Goal: Transaction & Acquisition: Book appointment/travel/reservation

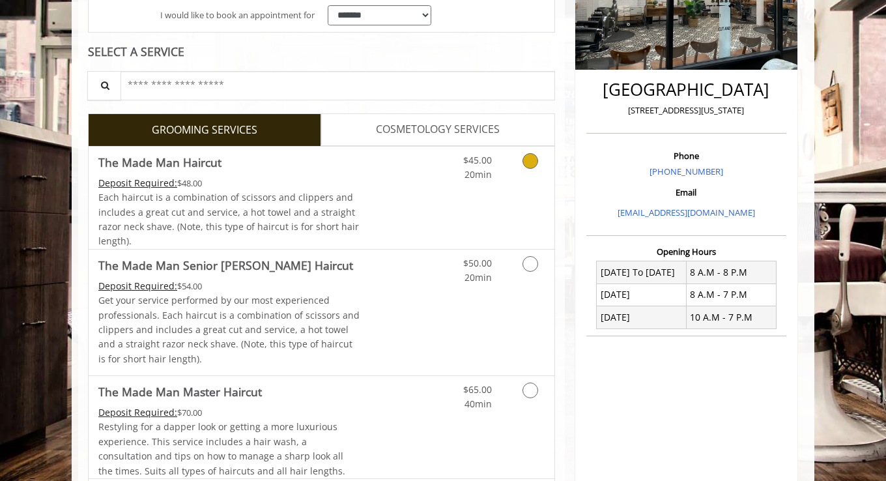
click at [554, 160] on div "Grooming services" at bounding box center [528, 165] width 53 height 36
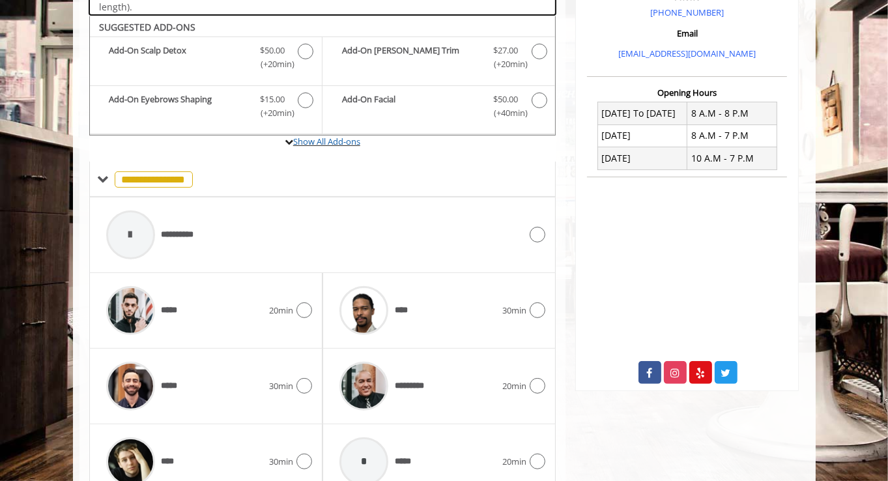
scroll to position [432, 0]
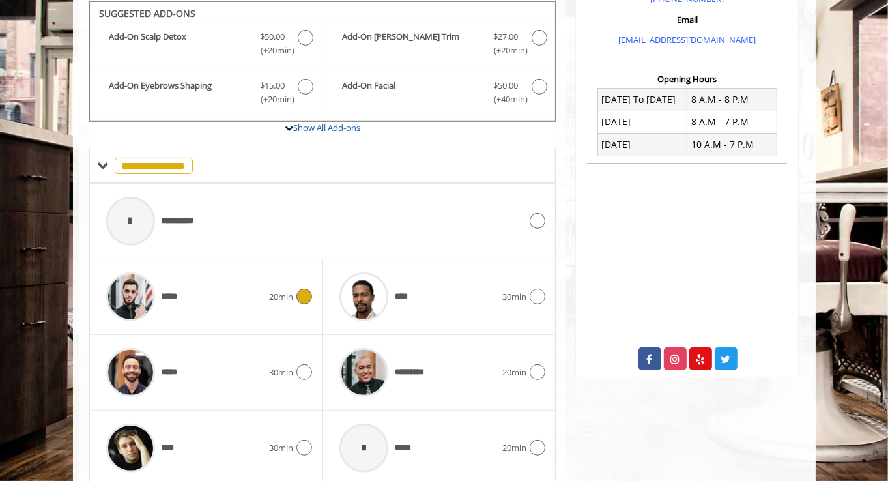
click at [295, 291] on div at bounding box center [302, 297] width 19 height 16
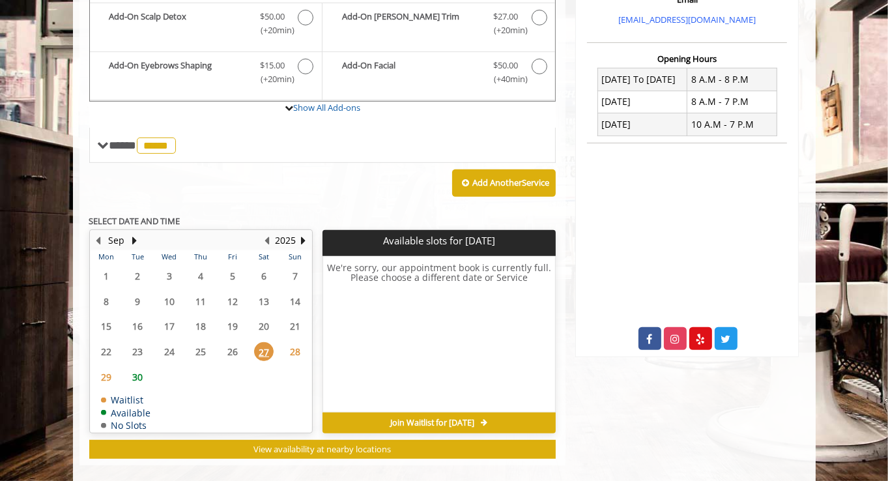
scroll to position [466, 0]
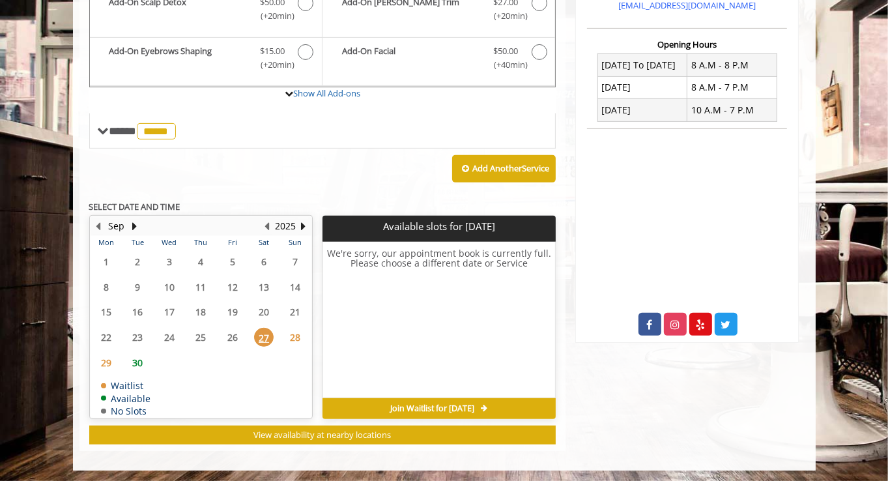
click at [140, 362] on span "30" at bounding box center [138, 362] width 20 height 19
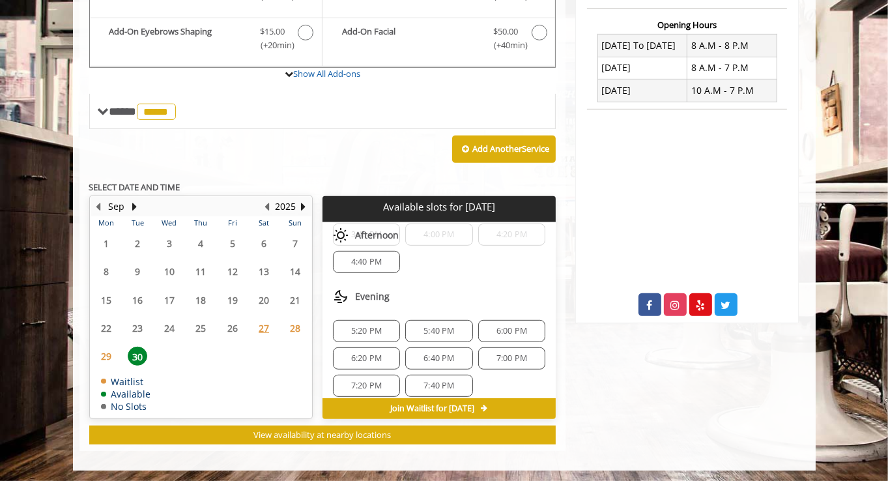
scroll to position [274, 0]
click at [437, 347] on span "6:40 PM" at bounding box center [438, 352] width 31 height 10
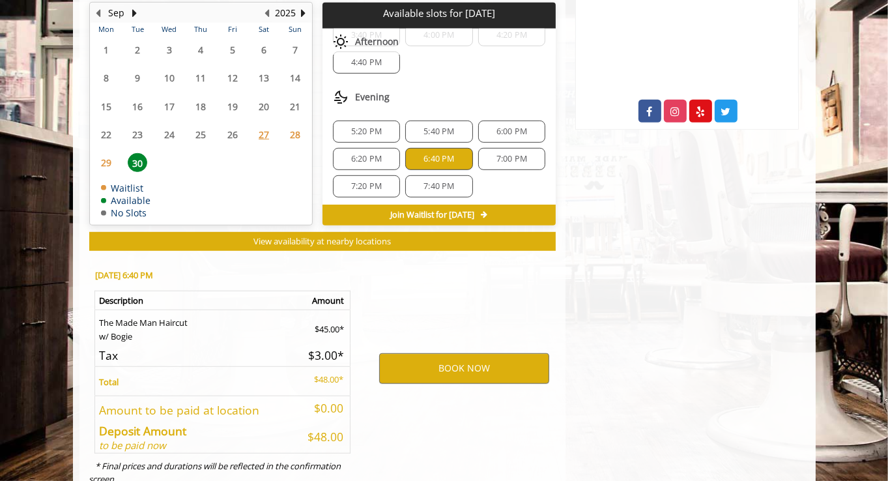
scroll to position [721, 0]
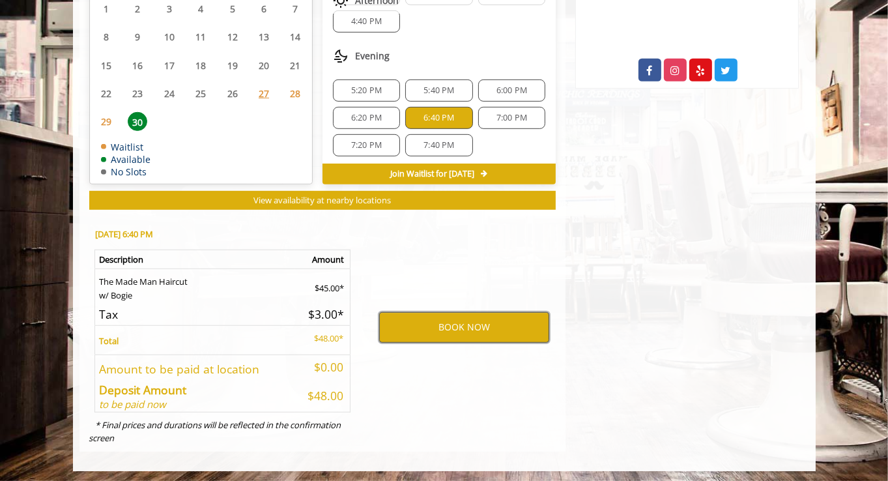
click at [469, 324] on button "BOOK NOW" at bounding box center [464, 327] width 170 height 30
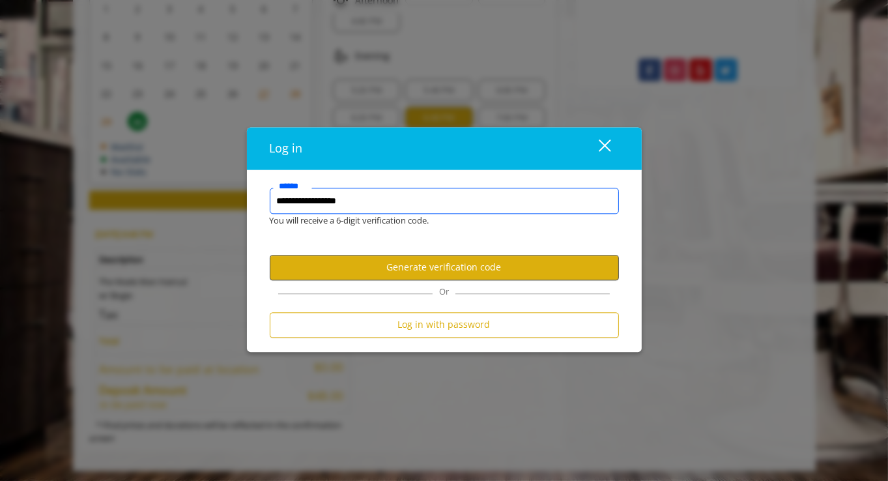
type input "**********"
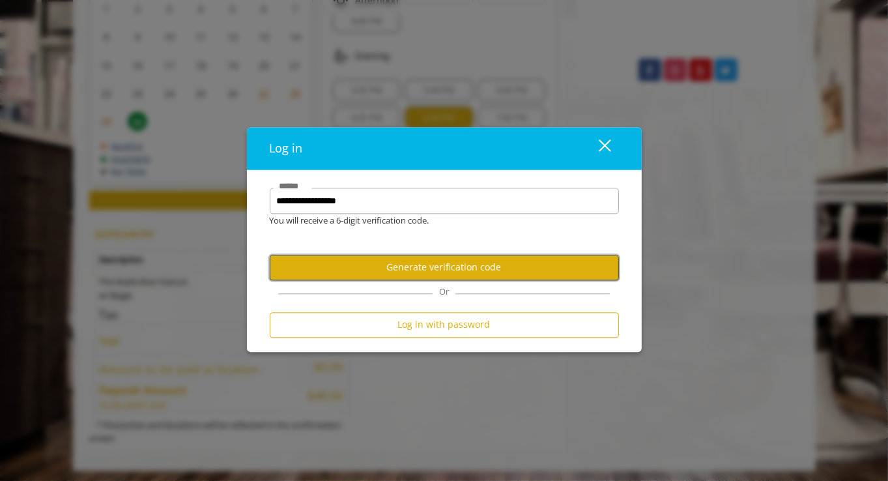
click at [425, 266] on button "Generate verification code" at bounding box center [444, 267] width 349 height 25
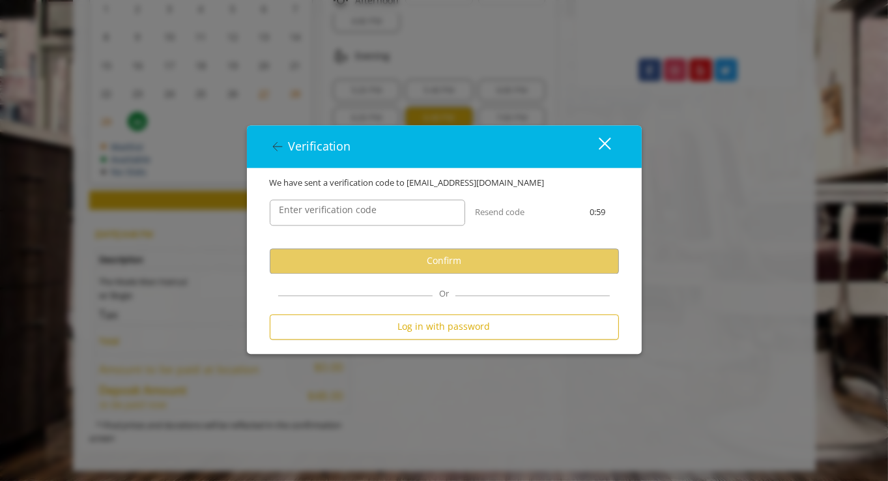
scroll to position [0, 0]
click at [339, 213] on label "Enter verification code" at bounding box center [328, 210] width 111 height 14
click at [339, 213] on input "Enter verification code" at bounding box center [367, 212] width 195 height 26
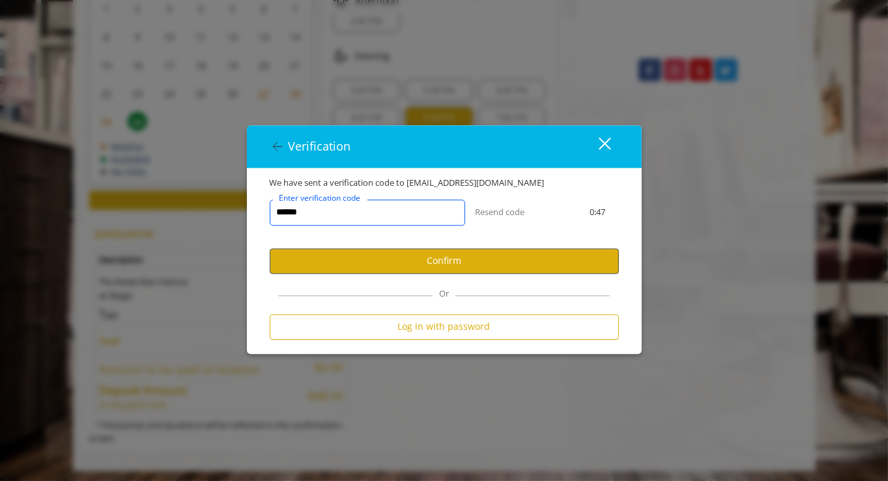
type input "******"
click at [340, 265] on button "Confirm" at bounding box center [444, 260] width 349 height 25
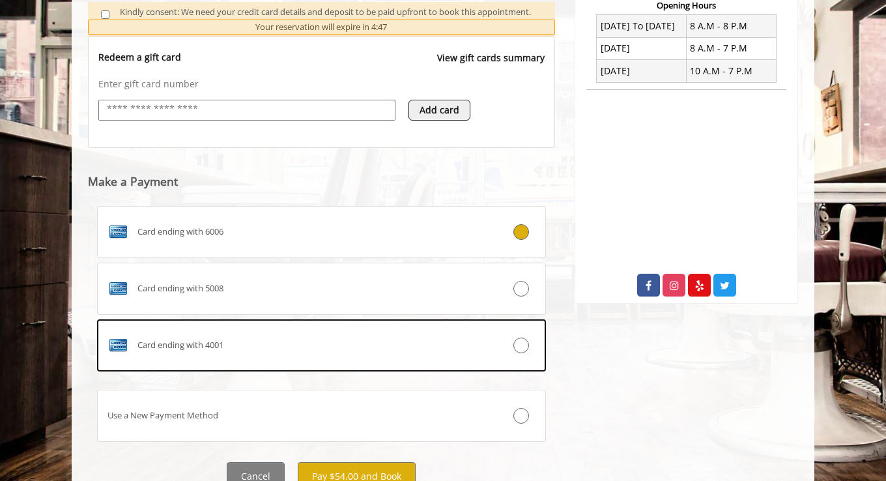
scroll to position [560, 0]
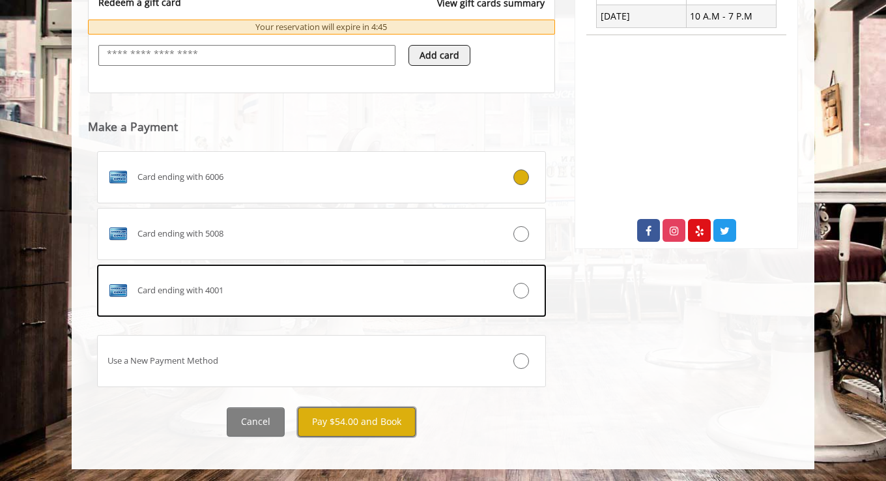
click at [338, 420] on button "Pay $54.00 and Book" at bounding box center [357, 421] width 118 height 29
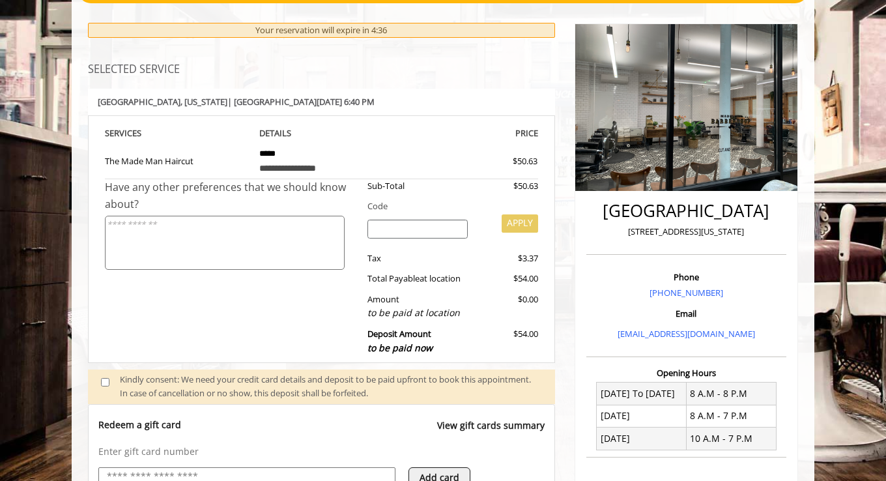
scroll to position [134, 0]
